Goal: Information Seeking & Learning: Learn about a topic

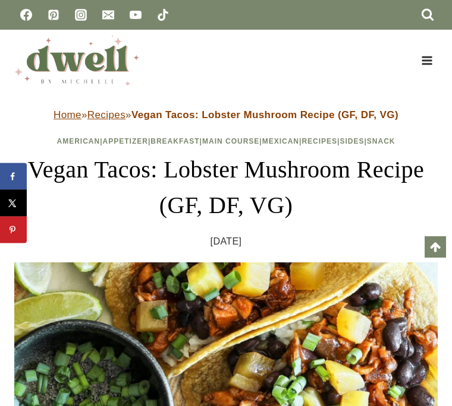
scroll to position [8736, 0]
